Goal: Information Seeking & Learning: Understand process/instructions

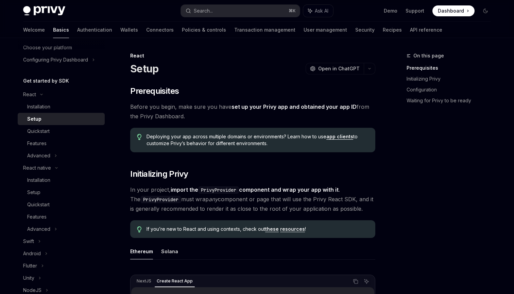
scroll to position [32, 0]
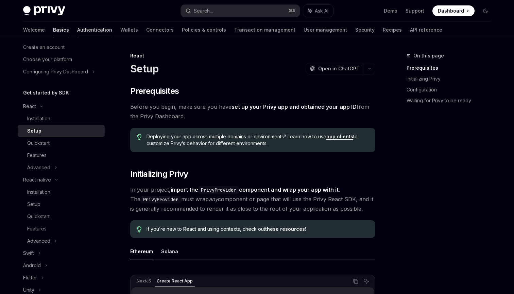
click at [77, 31] on link "Authentication" at bounding box center [94, 30] width 35 height 16
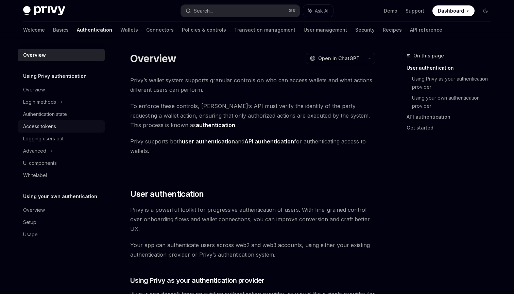
click at [52, 123] on div "Access tokens" at bounding box center [39, 126] width 33 height 8
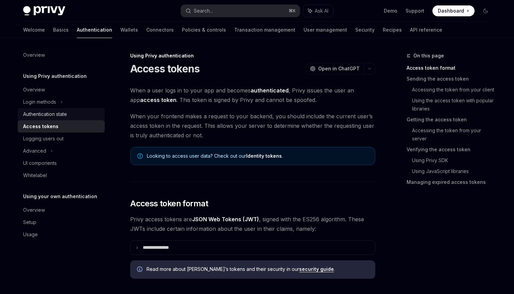
click at [53, 117] on div "Authentication state" at bounding box center [45, 114] width 44 height 8
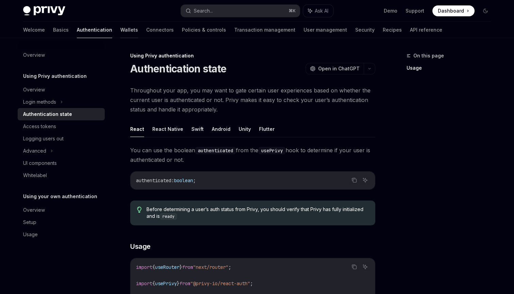
click at [120, 35] on link "Wallets" at bounding box center [129, 30] width 18 height 16
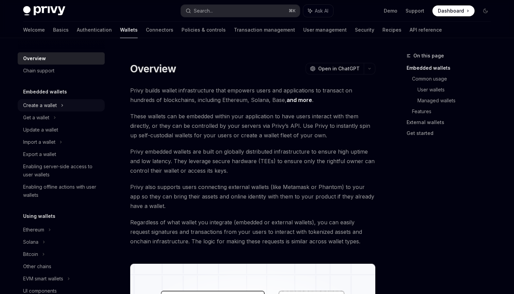
click at [42, 109] on div "Create a wallet" at bounding box center [40, 105] width 34 height 8
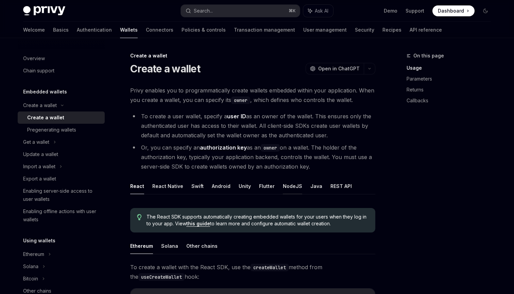
click at [286, 187] on button "NodeJS" at bounding box center [292, 186] width 19 height 16
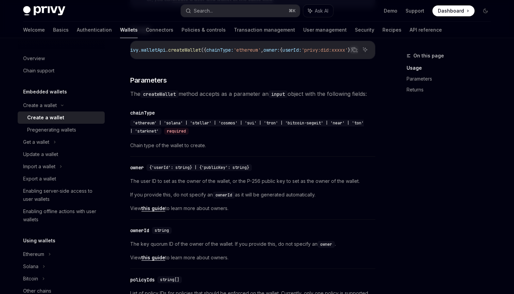
scroll to position [298, 0]
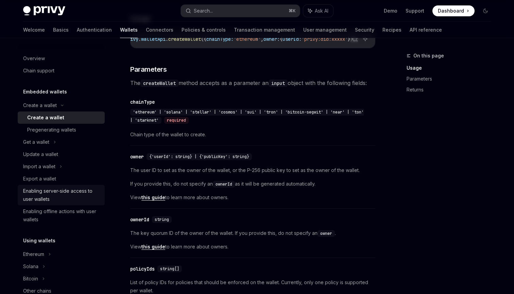
click at [59, 198] on div "Enabling server-side access to user wallets" at bounding box center [61, 195] width 77 height 16
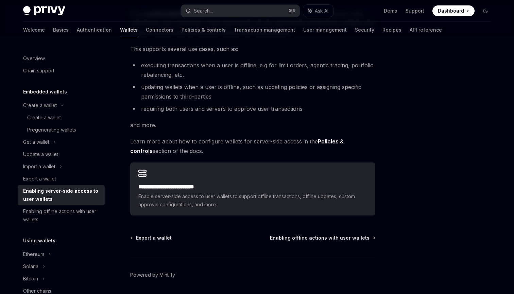
scroll to position [111, 0]
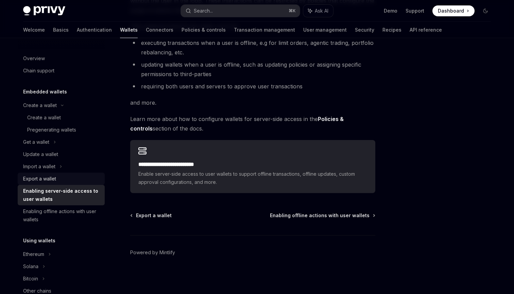
click at [56, 173] on link "Export a wallet" at bounding box center [61, 179] width 87 height 12
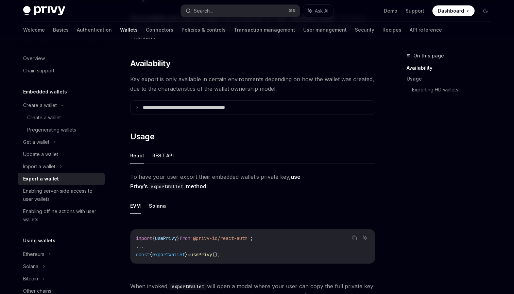
scroll to position [83, 0]
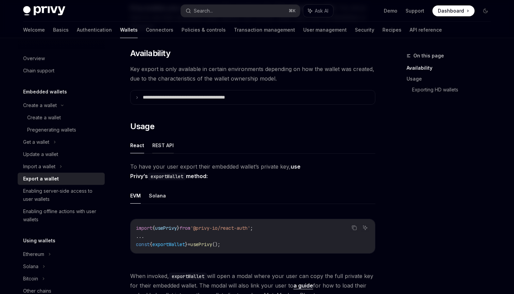
click at [163, 144] on button "REST API" at bounding box center [162, 145] width 21 height 16
type textarea "*"
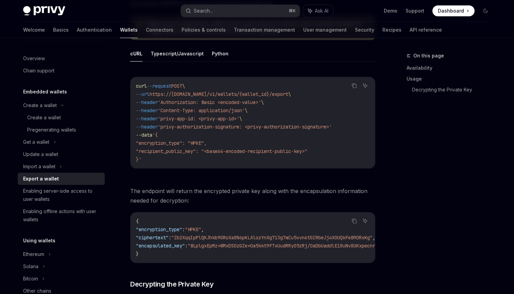
scroll to position [240, 0]
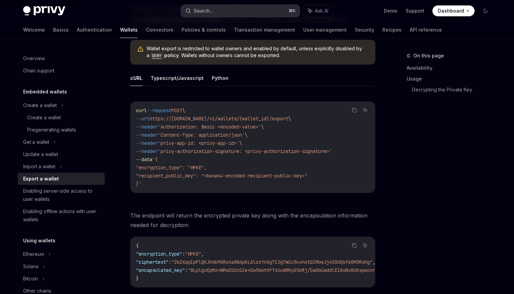
click at [276, 7] on button "Search... ⌘ K" at bounding box center [240, 11] width 119 height 12
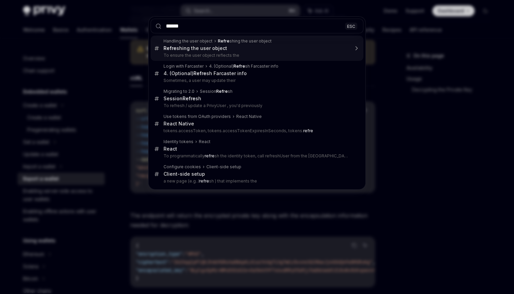
type input "*******"
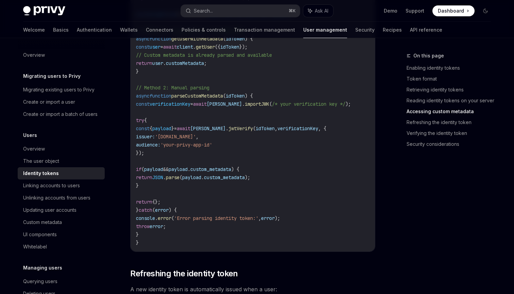
scroll to position [1354, 0]
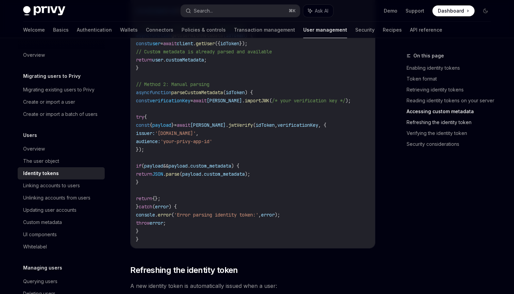
click at [434, 122] on link "Refreshing the identity token" at bounding box center [451, 122] width 90 height 11
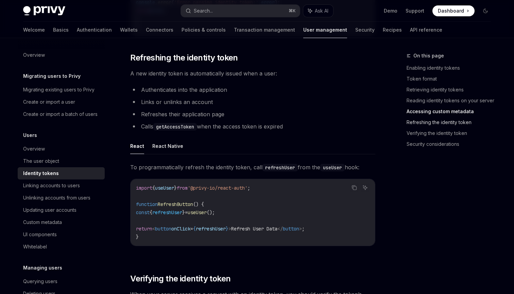
scroll to position [1567, 0]
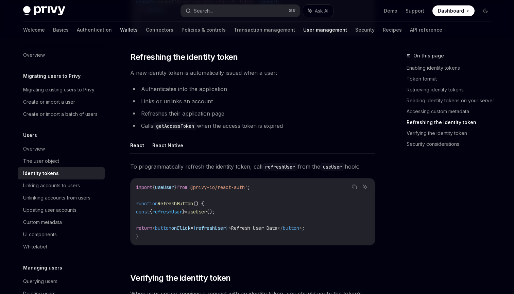
click at [120, 29] on link "Wallets" at bounding box center [129, 30] width 18 height 16
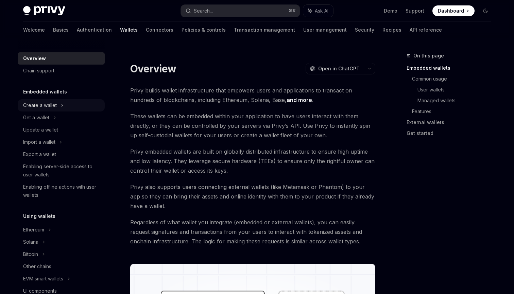
click at [52, 107] on div "Create a wallet" at bounding box center [40, 105] width 34 height 8
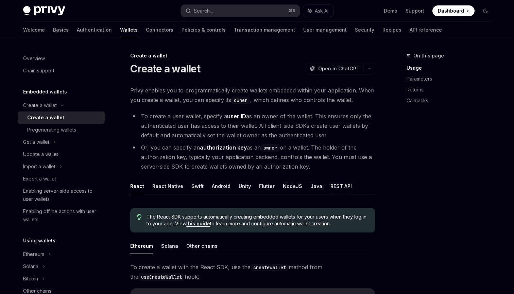
click at [330, 187] on button "REST API" at bounding box center [340, 186] width 21 height 16
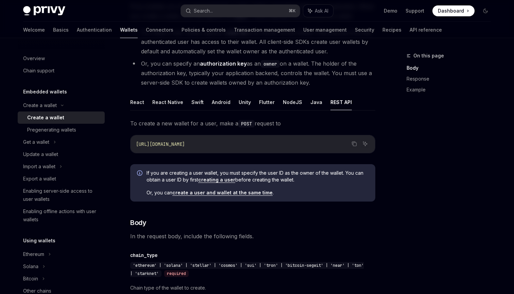
scroll to position [56, 0]
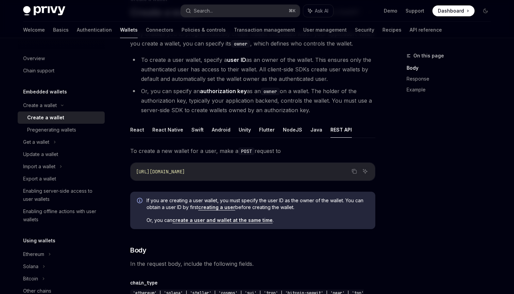
click at [274, 167] on div "https://api.privy.io/v1/wallets" at bounding box center [252, 172] width 244 height 18
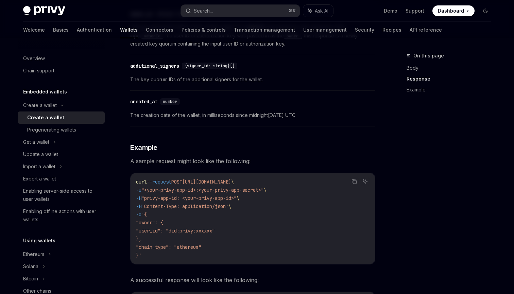
scroll to position [830, 0]
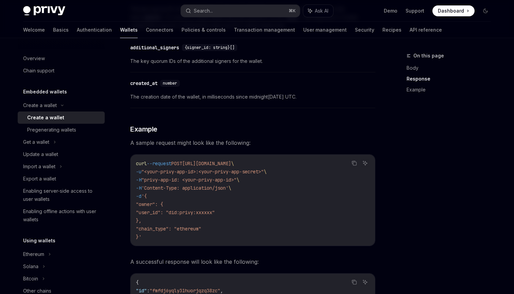
drag, startPoint x: 186, startPoint y: 237, endPoint x: 134, endPoint y: 165, distance: 88.8
click at [134, 165] on div "curl --request POST https://api.privy.io/v1/wallets \ -u "<your-privy-app-id>:<…" at bounding box center [252, 200] width 244 height 91
copy code "curl --request POST https://api.privy.io/v1/wallets \ -u "<your-privy-app-id>:<…"
click at [193, 243] on div "curl --request POST https://api.privy.io/v1/wallets \ -u "<your-privy-app-id>:<…" at bounding box center [252, 200] width 244 height 91
drag, startPoint x: 157, startPoint y: 238, endPoint x: 133, endPoint y: 159, distance: 82.0
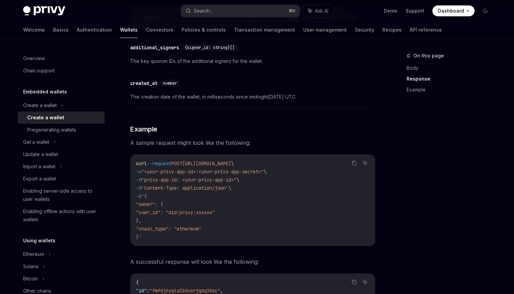
click at [133, 159] on div "curl --request POST https://api.privy.io/v1/wallets \ -u "<your-privy-app-id>:<…" at bounding box center [252, 200] width 244 height 91
copy code "curl --request POST https://api.privy.io/v1/wallets \ -u "<your-privy-app-id>:<…"
click at [271, 193] on code "curl --request POST https://api.privy.io/v1/wallets \ -u "<your-privy-app-id>:<…" at bounding box center [252, 200] width 233 height 82
click at [45, 176] on div "Export a wallet" at bounding box center [39, 179] width 33 height 8
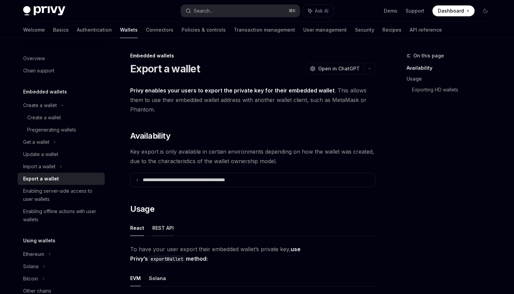
click at [157, 226] on button "REST API" at bounding box center [162, 228] width 21 height 16
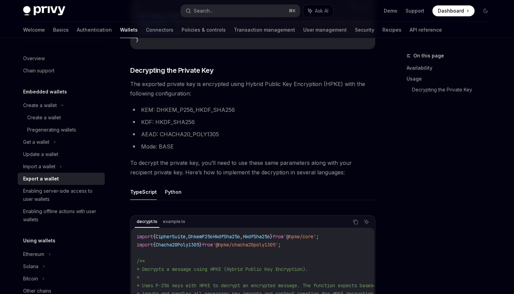
scroll to position [478, 0]
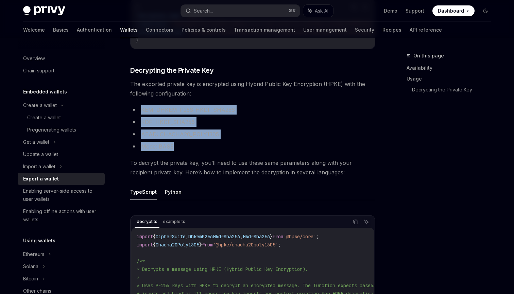
drag, startPoint x: 176, startPoint y: 149, endPoint x: 142, endPoint y: 110, distance: 52.0
click at [142, 110] on ul "KEM: DHKEM_P256_HKDF_SHA256 KDF: HKDF_SHA256 AEAD: CHACHA20_POLY1305 Mode: BASE" at bounding box center [252, 128] width 245 height 46
copy ul "KEM: DHKEM_P256_HKDF_SHA256 KDF: HKDF_SHA256 AEAD: CHACHA20_POLY1305 Mode: BASE"
click at [165, 188] on button "Python" at bounding box center [173, 192] width 17 height 16
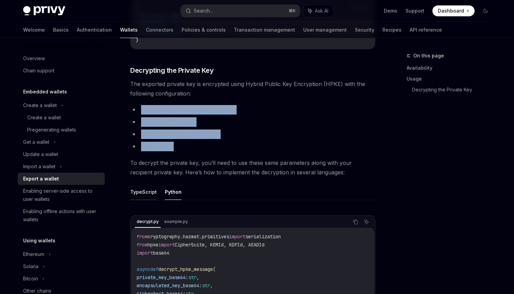
click at [147, 190] on button "TypeScript" at bounding box center [143, 192] width 27 height 16
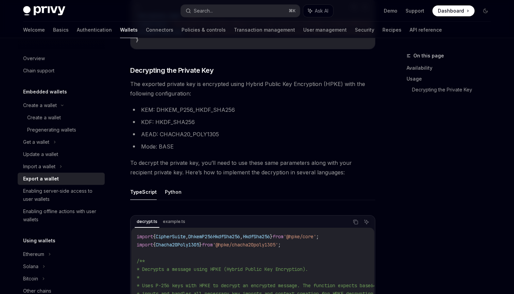
click at [183, 172] on span "To decrypt the private key, you’ll need to use these same parameters along with…" at bounding box center [252, 167] width 245 height 19
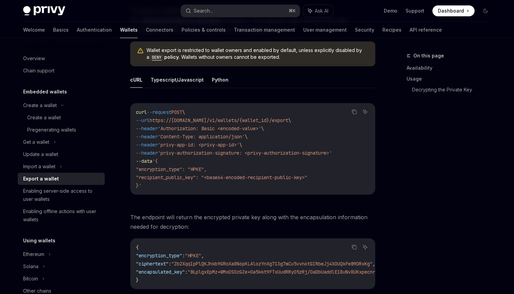
scroll to position [214, 0]
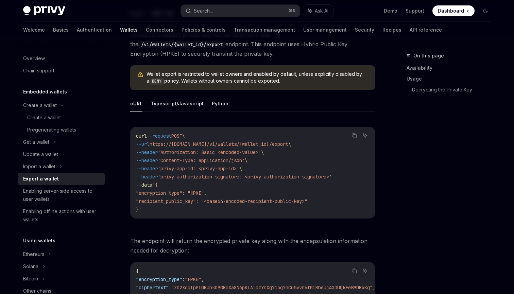
click at [156, 83] on code "DENY" at bounding box center [156, 81] width 15 height 7
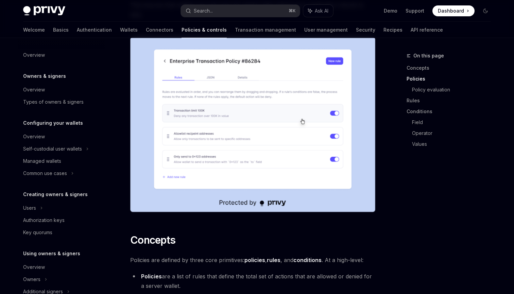
type textarea "*"
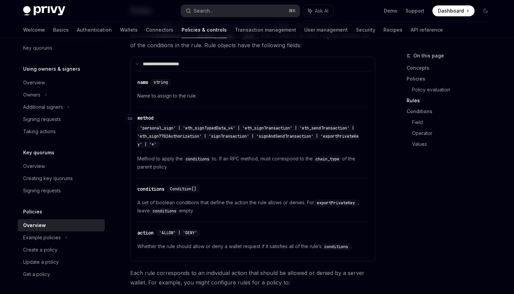
scroll to position [1072, 0]
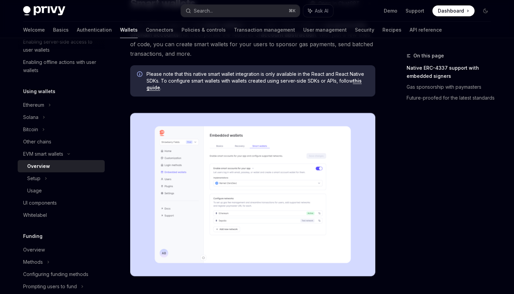
scroll to position [58, 0]
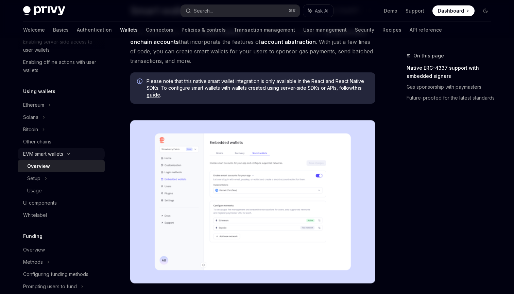
click at [62, 154] on div "EVM smart wallets" at bounding box center [43, 154] width 40 height 8
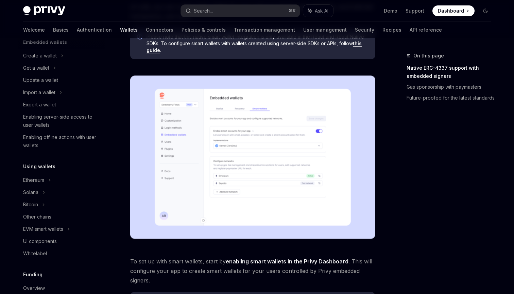
scroll to position [0, 0]
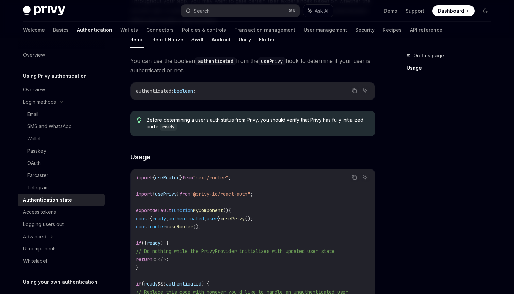
scroll to position [46, 0]
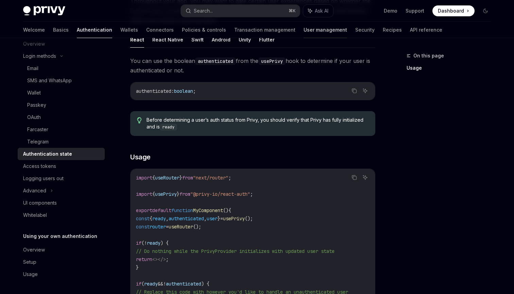
click at [303, 28] on link "User management" at bounding box center [324, 30] width 43 height 16
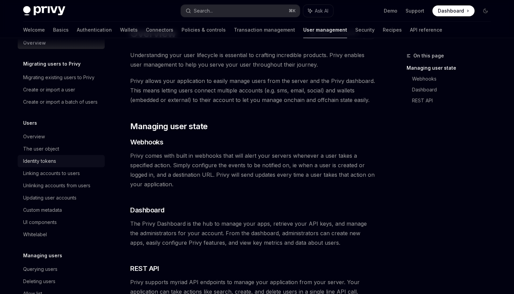
scroll to position [14, 0]
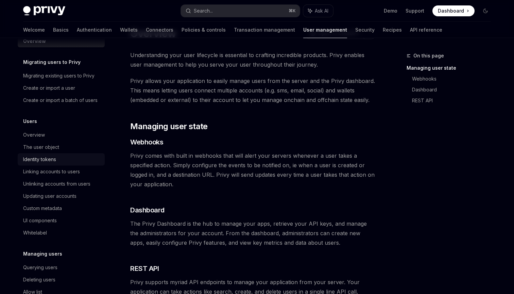
click at [50, 156] on div "Identity tokens" at bounding box center [39, 159] width 33 height 8
type textarea "*"
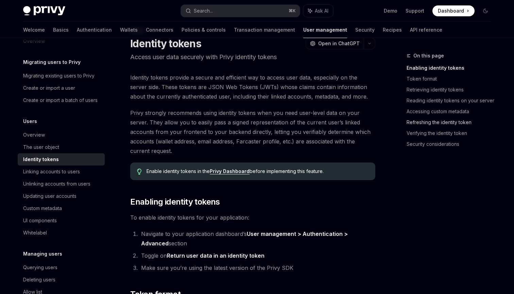
click at [438, 124] on link "Refreshing the identity token" at bounding box center [451, 122] width 90 height 11
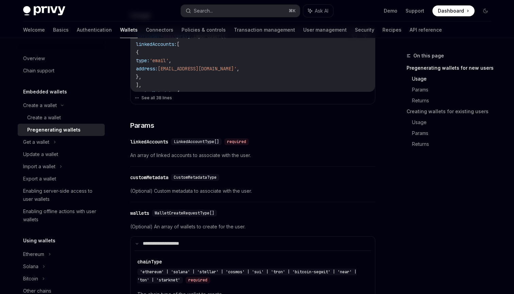
scroll to position [0, 183]
click at [48, 115] on div "Create a wallet" at bounding box center [44, 117] width 34 height 8
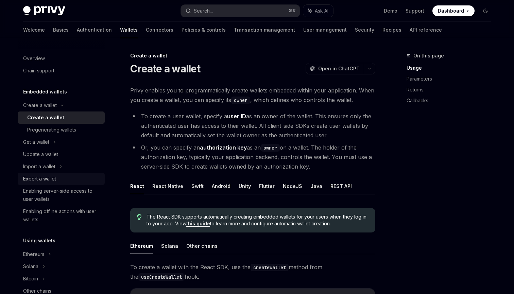
click at [46, 179] on div "Export a wallet" at bounding box center [39, 179] width 33 height 8
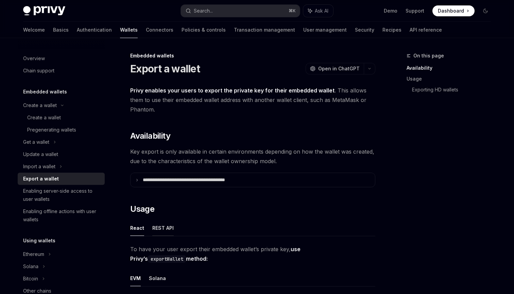
click at [163, 224] on button "REST API" at bounding box center [162, 228] width 21 height 16
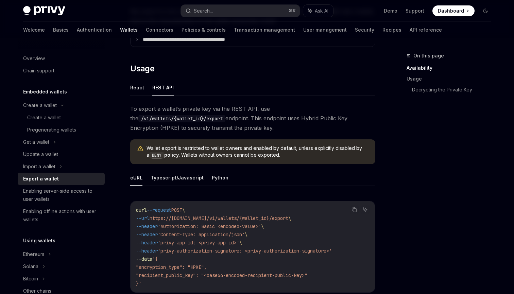
scroll to position [146, 0]
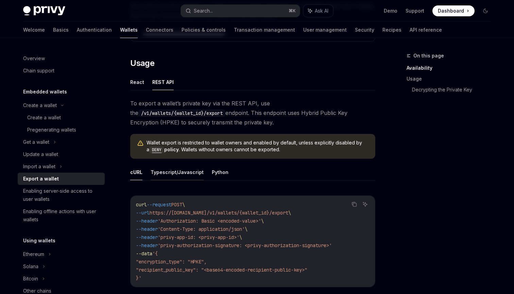
click at [171, 173] on button "Typescript/Javascript" at bounding box center [177, 172] width 53 height 16
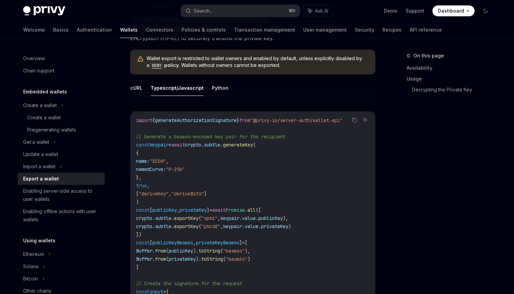
scroll to position [214, 0]
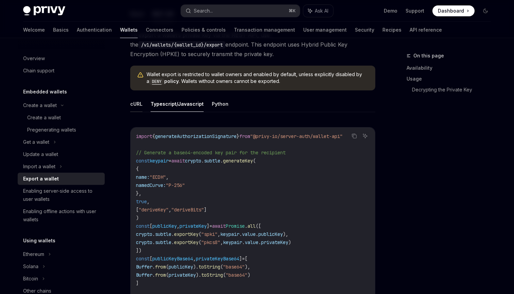
click at [139, 106] on button "cURL" at bounding box center [136, 104] width 12 height 16
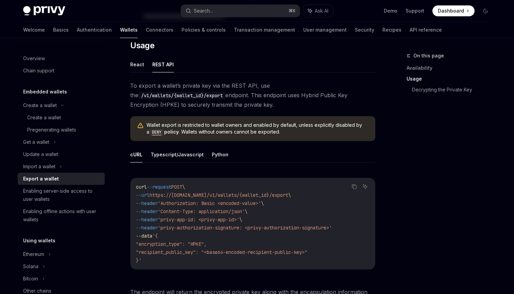
scroll to position [162, 0]
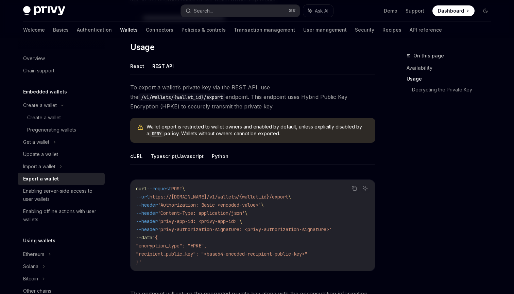
click at [170, 155] on button "Typescript/Javascript" at bounding box center [177, 156] width 53 height 16
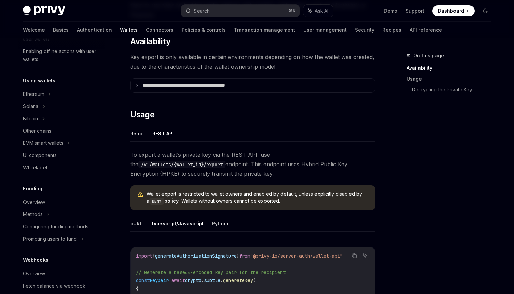
scroll to position [143, 0]
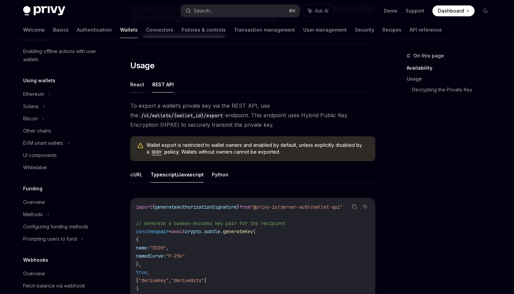
click at [135, 83] on button "React" at bounding box center [137, 84] width 14 height 16
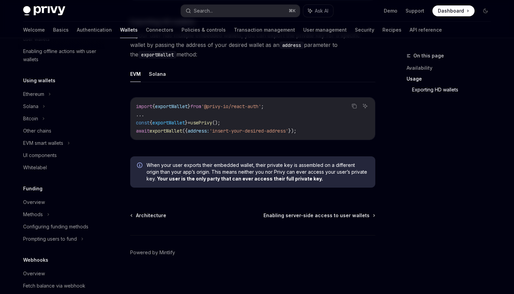
scroll to position [692, 0]
click at [338, 217] on span "Enabling server-side access to user wallets" at bounding box center [316, 215] width 106 height 7
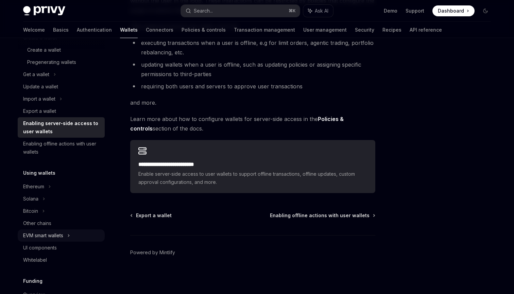
scroll to position [65, 0]
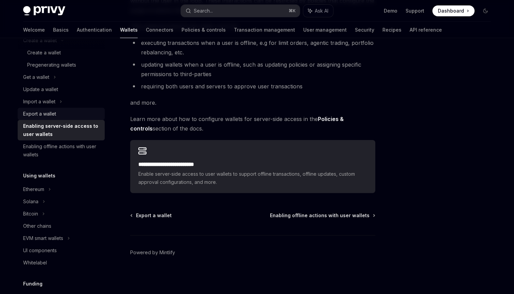
click at [60, 110] on div "Export a wallet" at bounding box center [61, 114] width 77 height 8
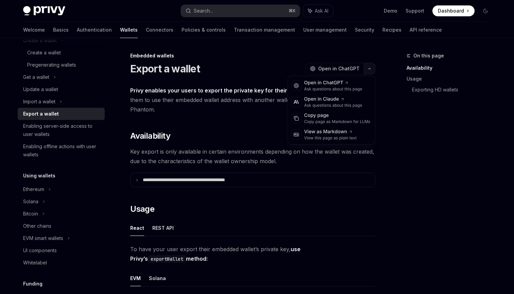
click at [368, 69] on icon "button" at bounding box center [369, 68] width 8 height 3
click at [256, 91] on strong "Privy enables your users to export the private key for their embedded wallet" at bounding box center [232, 90] width 204 height 7
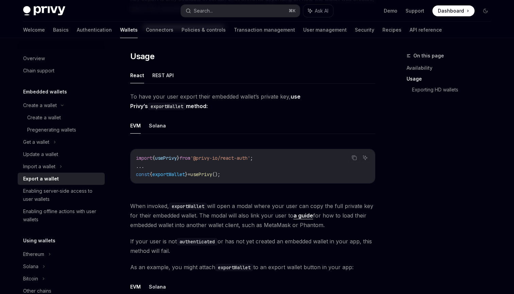
scroll to position [97, 0]
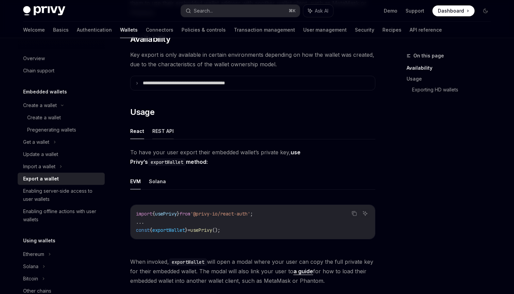
click at [161, 129] on button "REST API" at bounding box center [162, 131] width 21 height 16
type textarea "*"
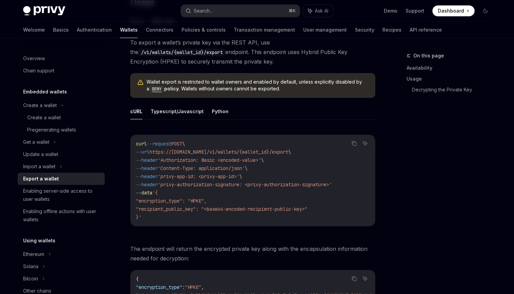
scroll to position [209, 0]
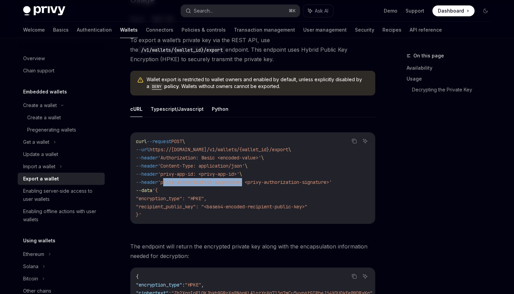
drag, startPoint x: 253, startPoint y: 182, endPoint x: 170, endPoint y: 180, distance: 82.9
click at [170, 180] on span "'privy-authorization-signature: <privy-authorization-signature>'" at bounding box center [245, 182] width 174 height 6
copy span "privy-authorization-signature"
click at [211, 7] on div "Search..." at bounding box center [203, 11] width 19 height 8
type input "**********"
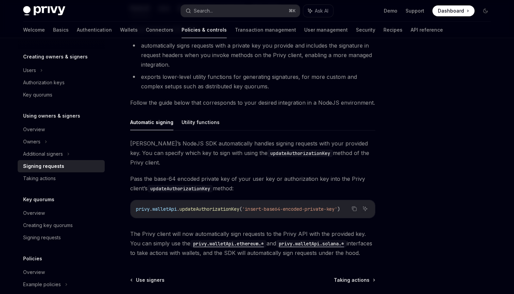
scroll to position [145, 0]
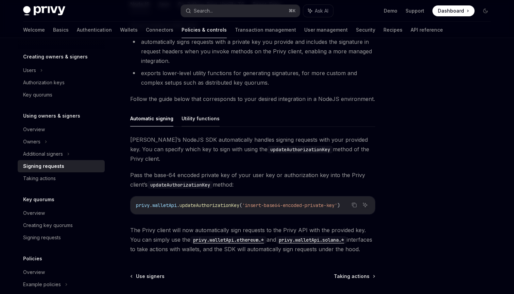
click at [193, 124] on button "Utility functions" at bounding box center [200, 118] width 38 height 16
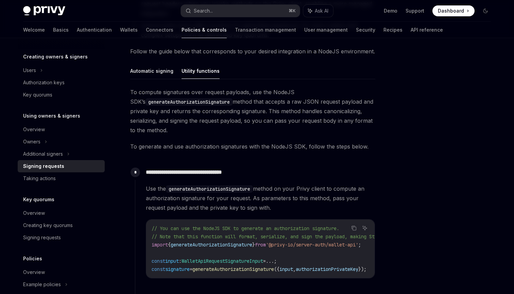
scroll to position [188, 0]
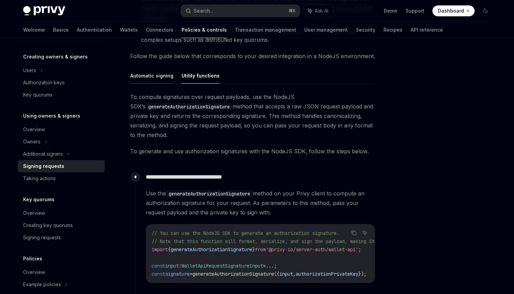
click at [156, 73] on button "Automatic signing" at bounding box center [151, 76] width 43 height 16
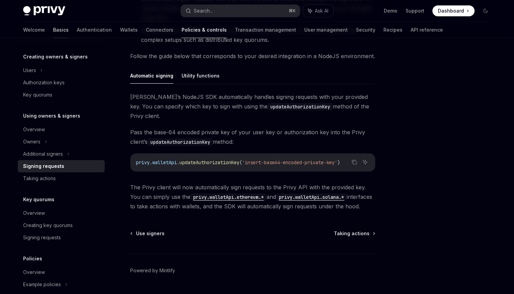
click at [53, 28] on link "Basics" at bounding box center [61, 30] width 16 height 16
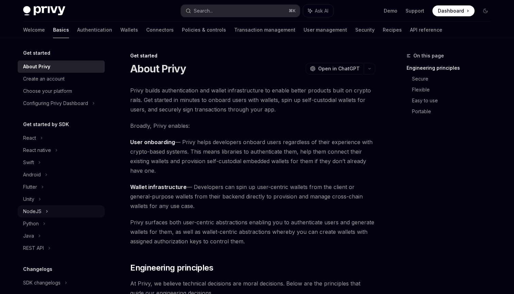
click at [35, 209] on div "NodeJS" at bounding box center [32, 211] width 18 height 8
type textarea "*"
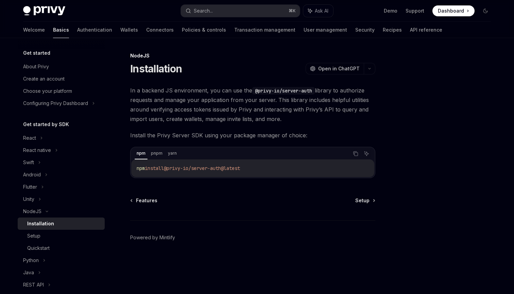
drag, startPoint x: 258, startPoint y: 168, endPoint x: 136, endPoint y: 164, distance: 122.4
click at [136, 164] on div "npm install @privy-io/server-auth@latest" at bounding box center [252, 168] width 243 height 18
drag, startPoint x: 265, startPoint y: 170, endPoint x: 130, endPoint y: 169, distance: 135.2
click at [130, 169] on div "npm pnpm yarn Copy Ask AI pnpm install @privy-io/server-auth@latest" at bounding box center [252, 162] width 245 height 31
copy span "pnpm install @privy-io/server-auth@latest"
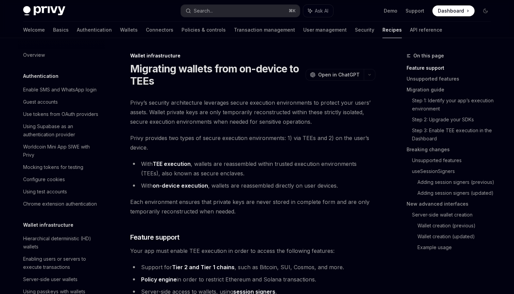
scroll to position [142, 0]
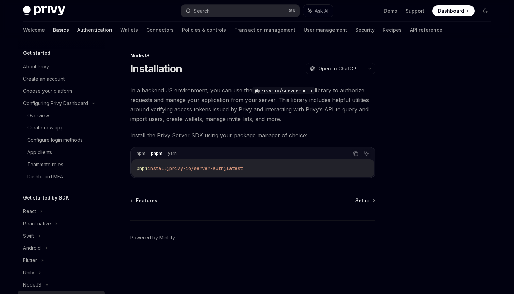
click at [77, 33] on link "Authentication" at bounding box center [94, 30] width 35 height 16
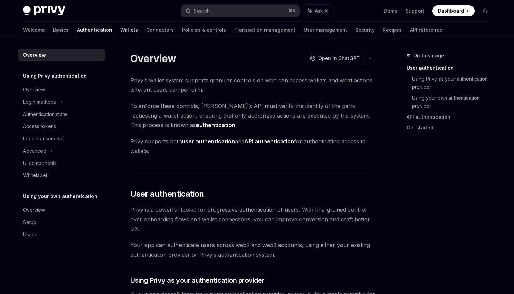
click at [120, 29] on link "Wallets" at bounding box center [129, 30] width 18 height 16
type textarea "*"
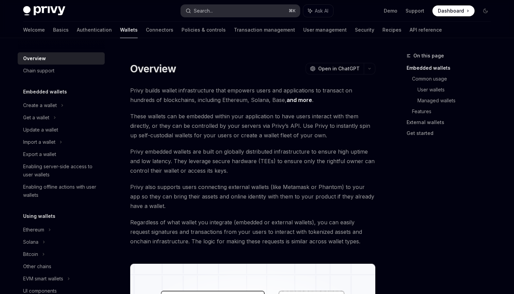
click at [252, 7] on button "Search... ⌘ K" at bounding box center [240, 11] width 119 height 12
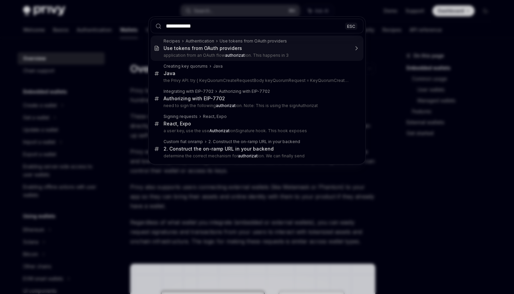
type input "**********"
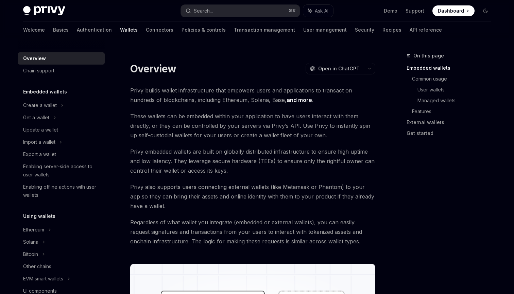
type textarea "*"
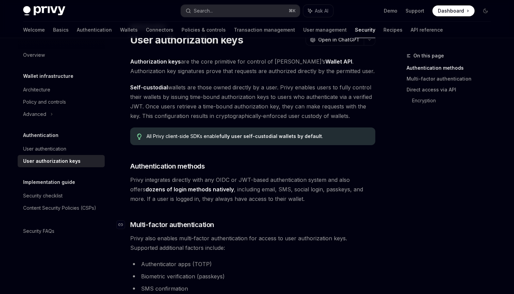
scroll to position [23, 0]
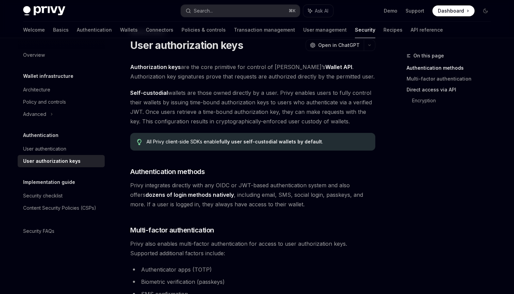
click at [419, 91] on link "Direct access via API" at bounding box center [451, 89] width 90 height 11
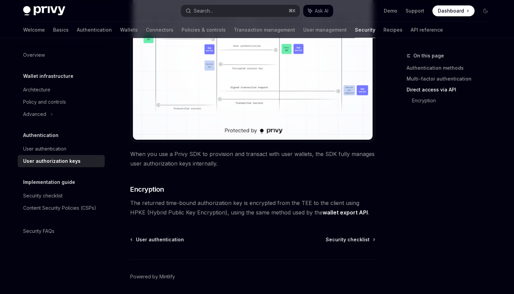
scroll to position [600, 0]
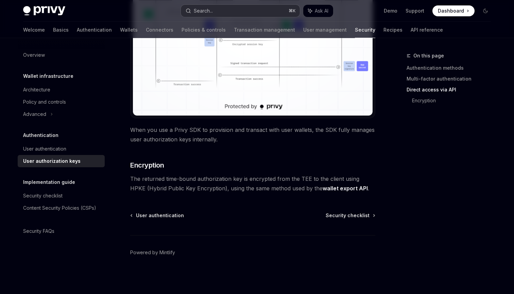
click at [227, 11] on button "Search... ⌘ K" at bounding box center [240, 11] width 119 height 12
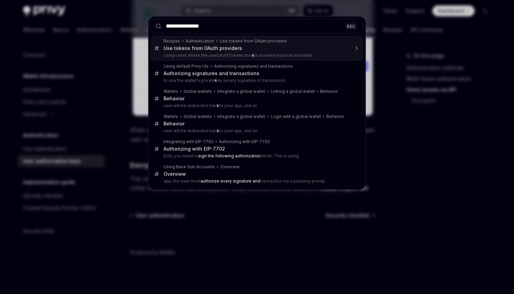
type input "**********"
